Goal: Task Accomplishment & Management: Manage account settings

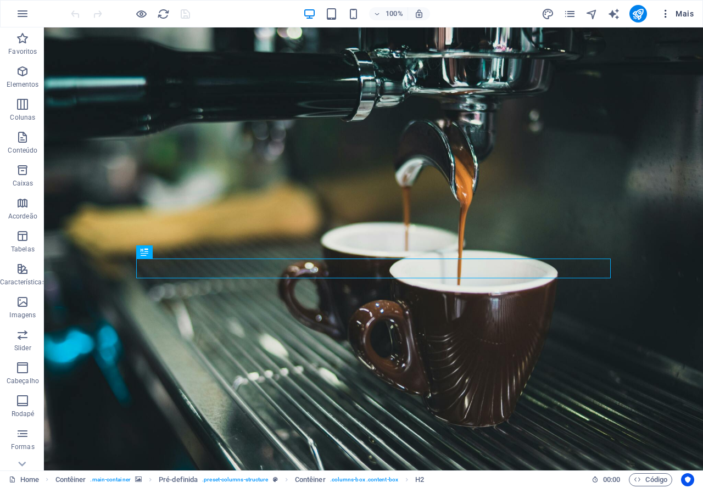
click at [692, 17] on span "Mais" at bounding box center [677, 13] width 34 height 11
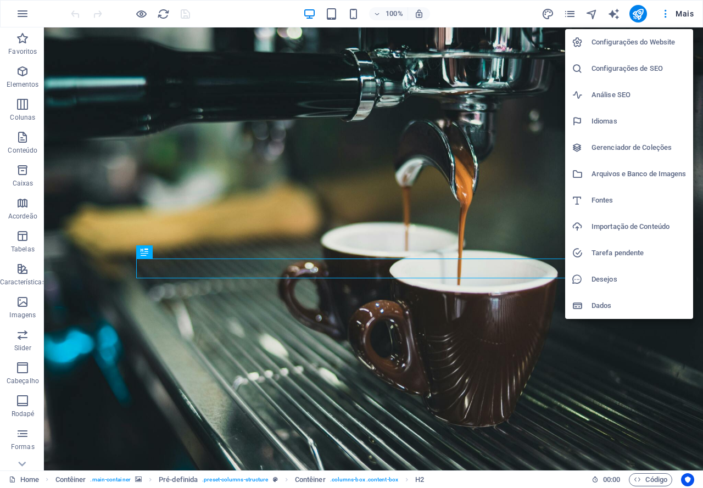
click at [654, 37] on h6 "Configurações do Website" at bounding box center [639, 42] width 95 height 13
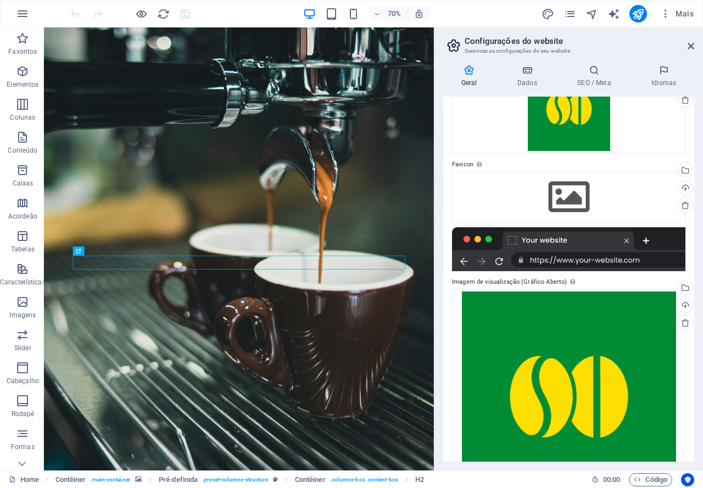
scroll to position [110, 0]
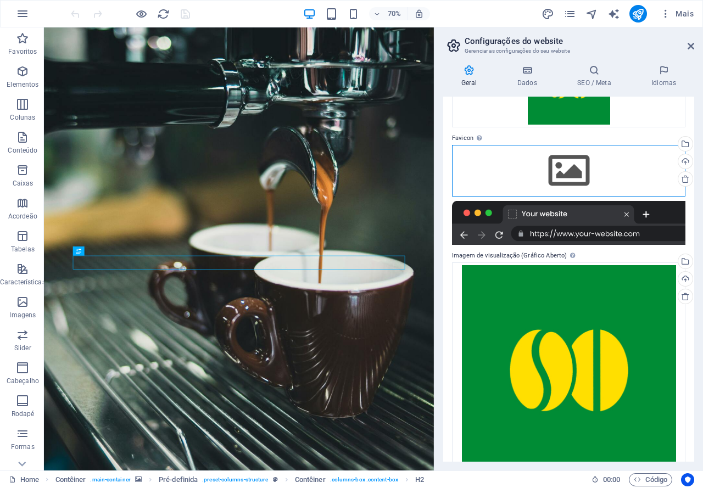
click at [570, 173] on div "Arraste os arquivos aqui, clique para escolher os arquivos ou selecione os arqu…" at bounding box center [569, 171] width 234 height 52
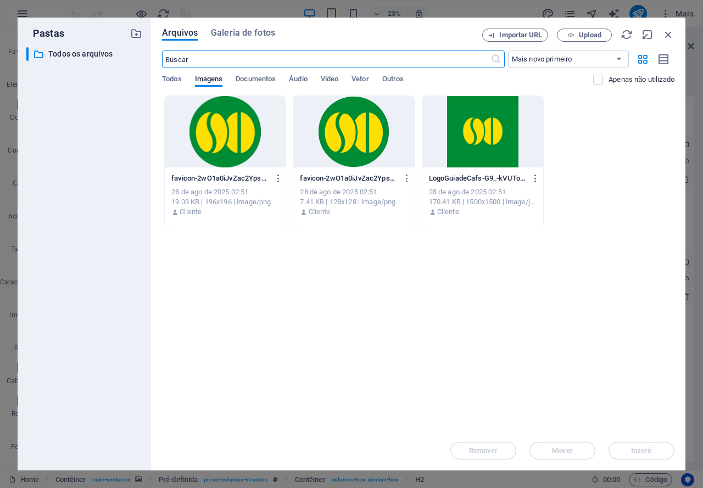
click at [352, 136] on div at bounding box center [353, 131] width 121 height 71
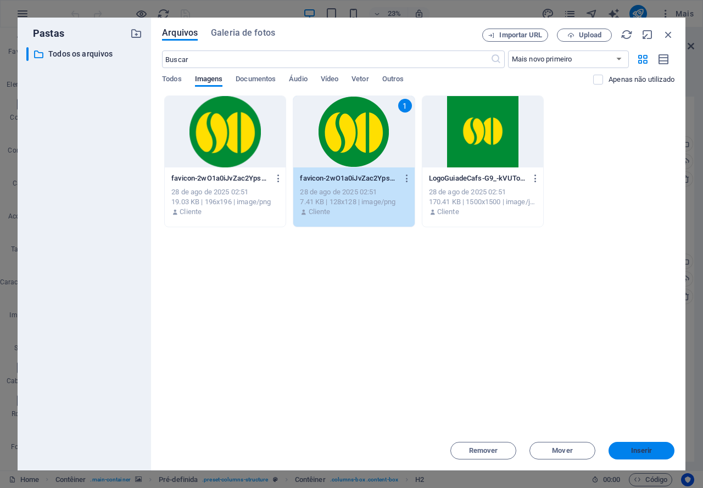
click at [634, 446] on button "Inserir" at bounding box center [642, 451] width 66 height 18
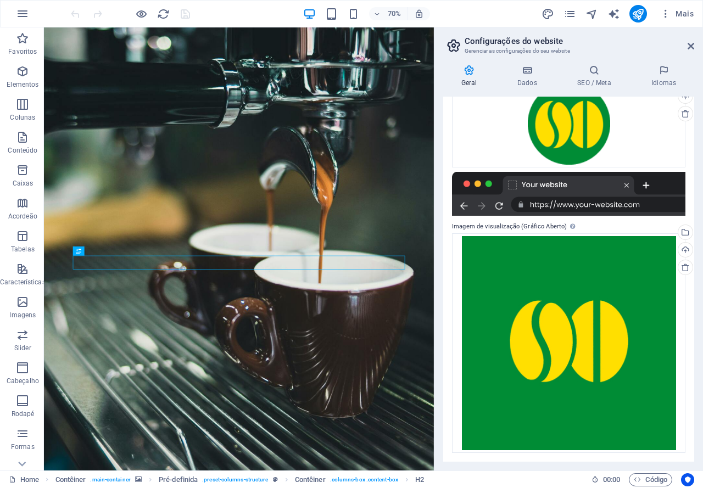
scroll to position [0, 0]
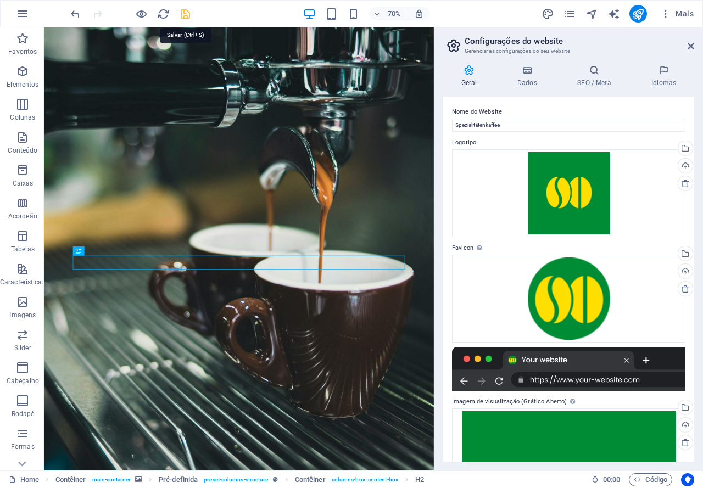
click at [186, 12] on icon "save" at bounding box center [185, 14] width 13 height 13
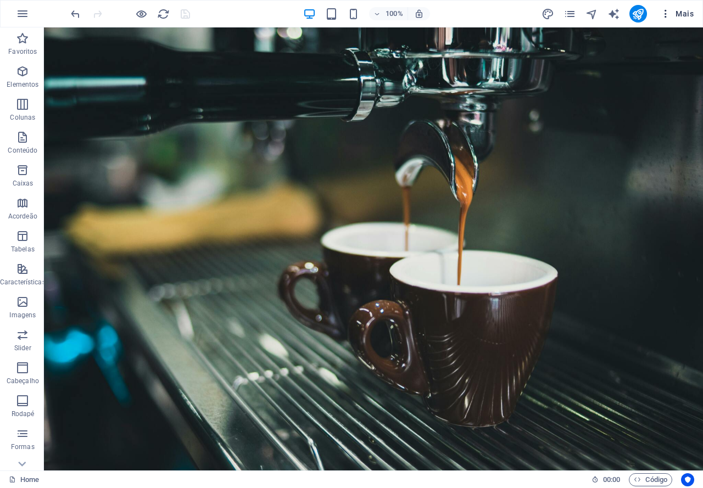
click at [692, 14] on span "Mais" at bounding box center [677, 13] width 34 height 11
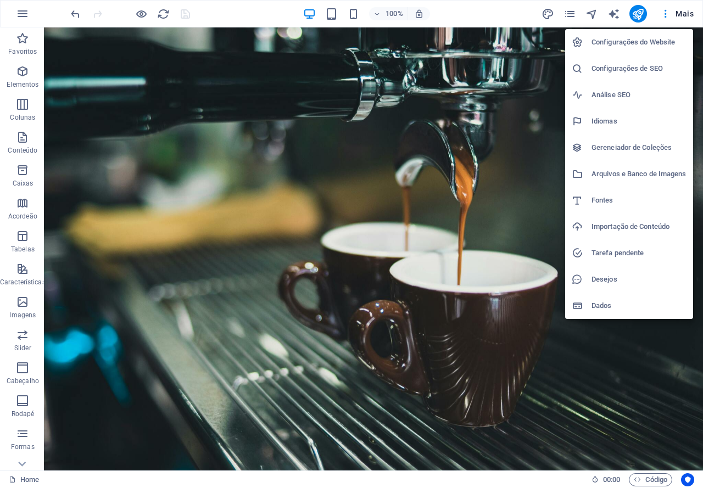
click at [667, 36] on h6 "Configurações do Website" at bounding box center [639, 42] width 95 height 13
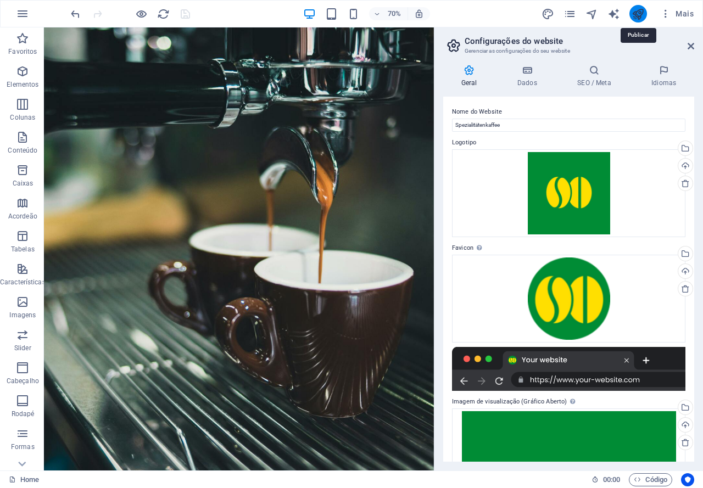
click at [641, 14] on icon "publish" at bounding box center [638, 14] width 13 height 13
